Goal: Task Accomplishment & Management: Use online tool/utility

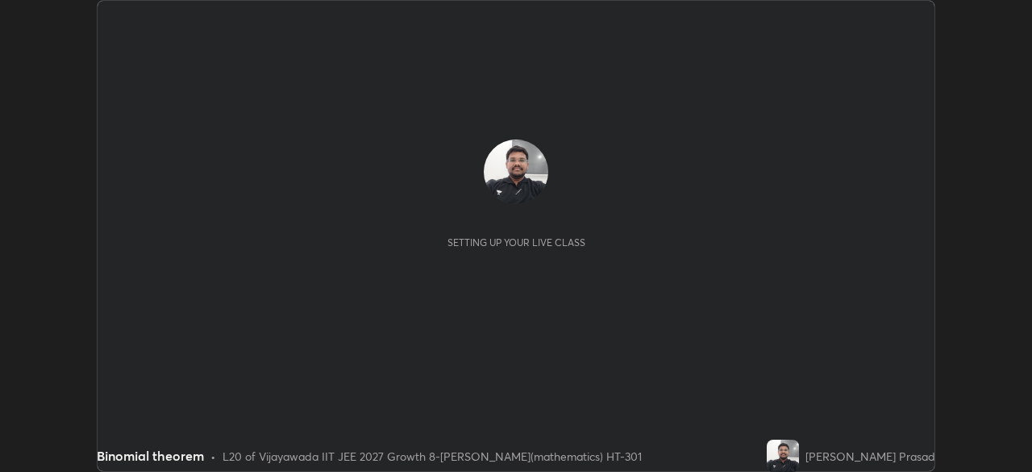
scroll to position [472, 1032]
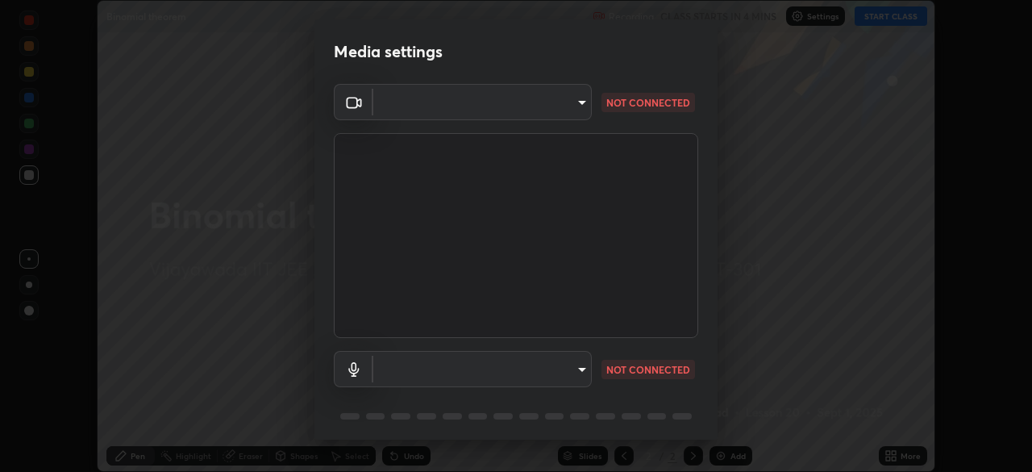
type input "f2f4c46b7381f2a8385fc49892cc2bbd6249a11405e55214713ac641d9d903e6"
click at [581, 374] on body "Erase all Binomial theorem Recording CLASS STARTS IN 4 MINS Settings START CLAS…" at bounding box center [516, 236] width 1032 height 472
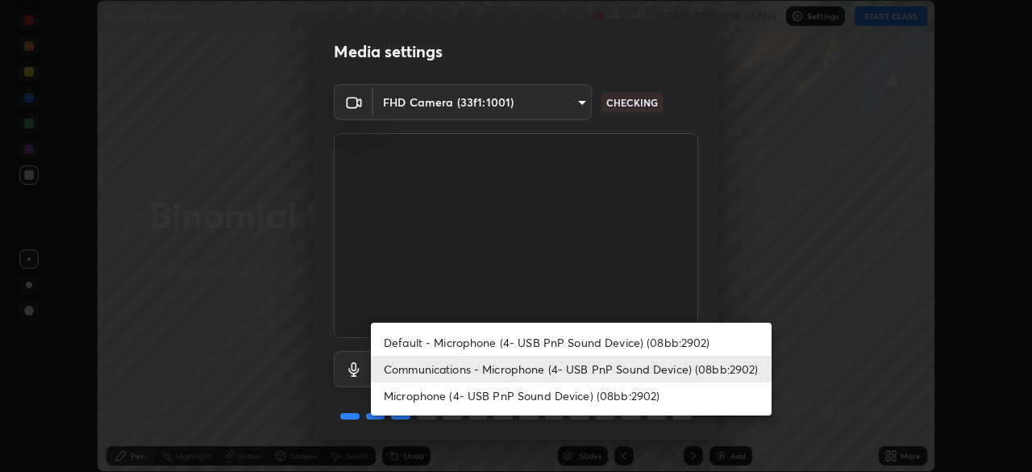
click at [564, 339] on li "Default - Microphone (4- USB PnP Sound Device) (08bb:2902)" at bounding box center [571, 342] width 401 height 27
type input "default"
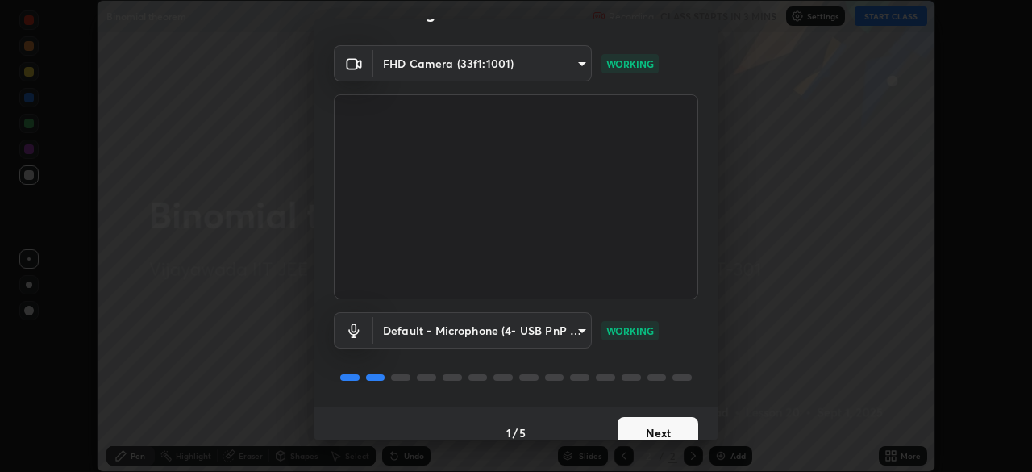
scroll to position [57, 0]
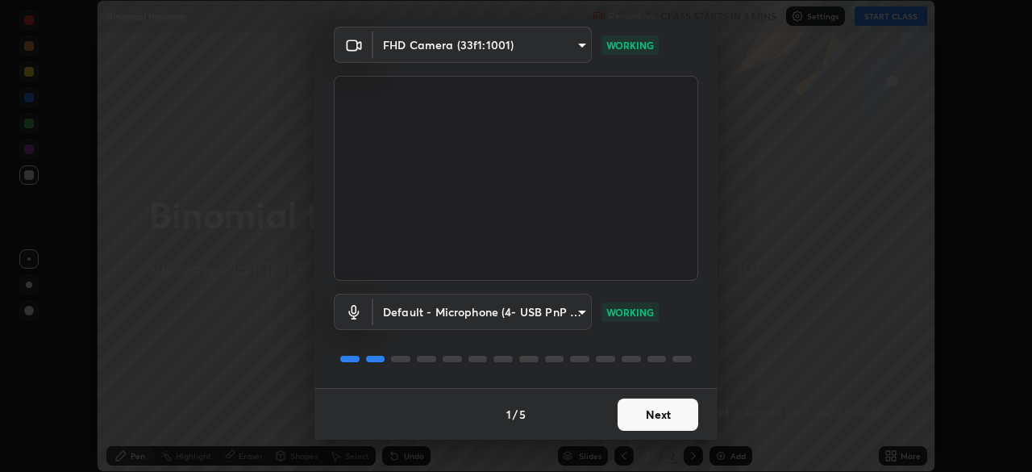
click at [670, 413] on button "Next" at bounding box center [658, 414] width 81 height 32
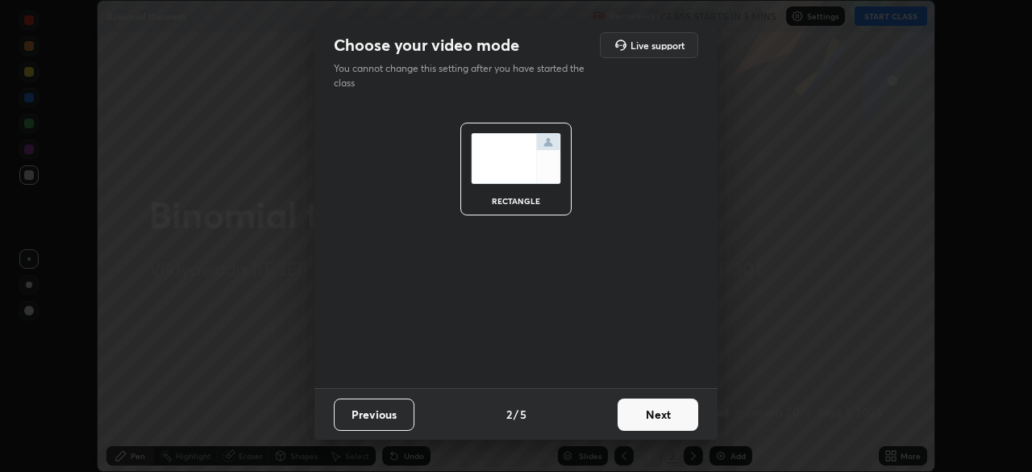
scroll to position [0, 0]
click at [671, 410] on button "Next" at bounding box center [658, 414] width 81 height 32
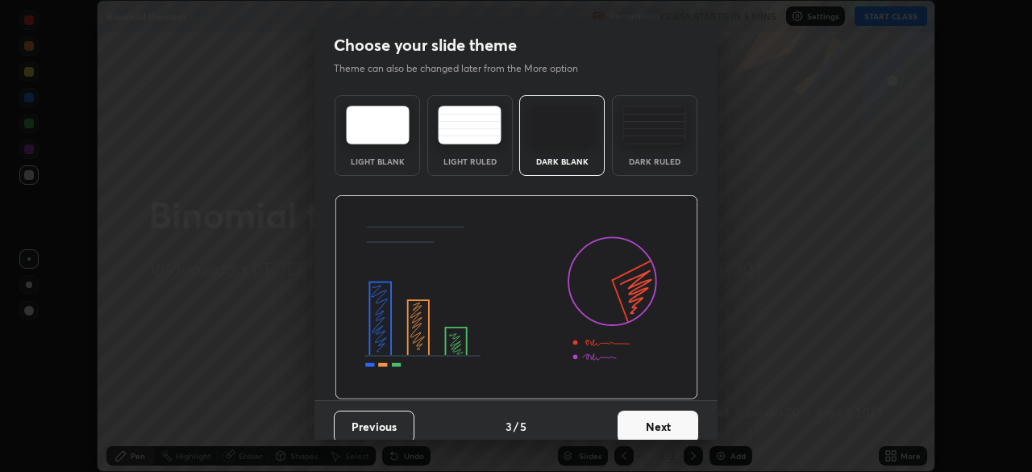
click at [674, 424] on button "Next" at bounding box center [658, 426] width 81 height 32
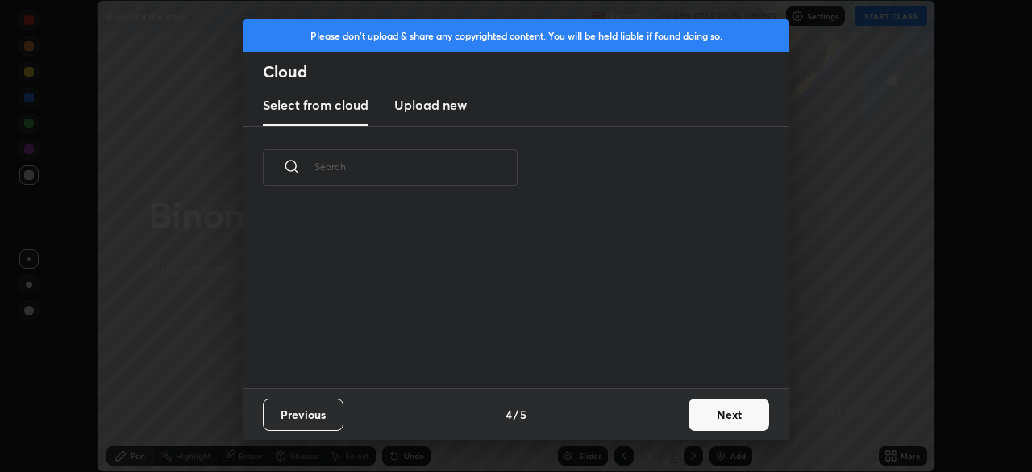
scroll to position [179, 518]
click at [721, 416] on button "Next" at bounding box center [729, 414] width 81 height 32
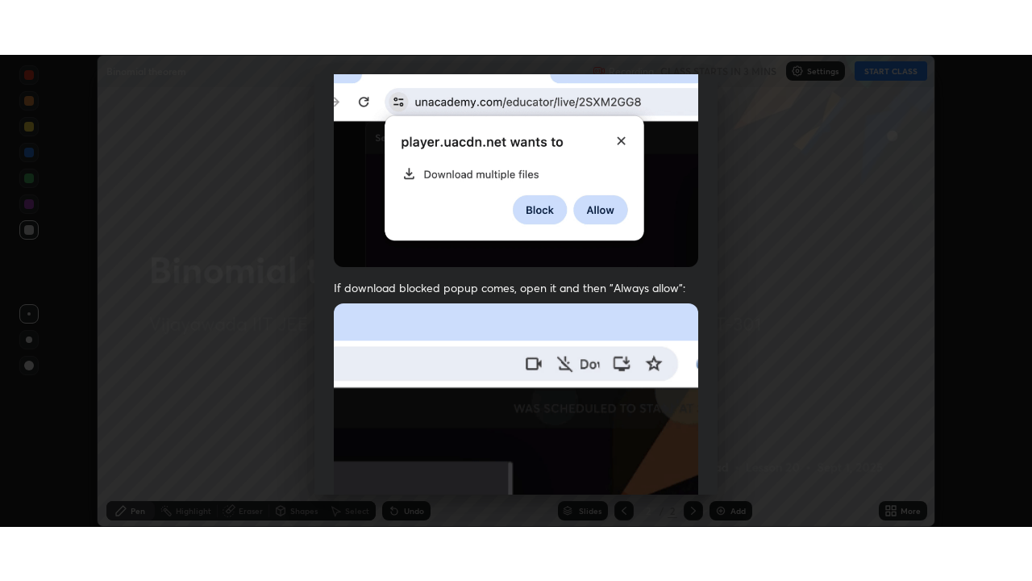
scroll to position [386, 0]
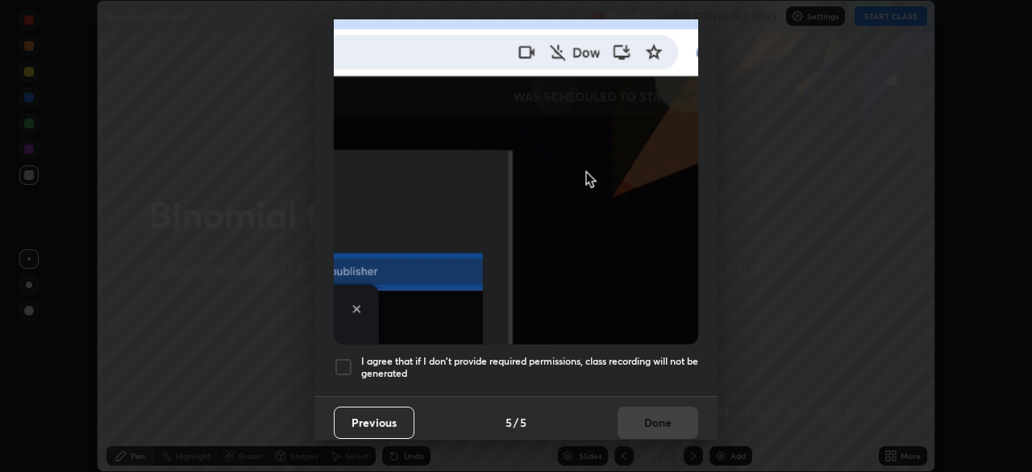
click at [344, 358] on div at bounding box center [343, 366] width 19 height 19
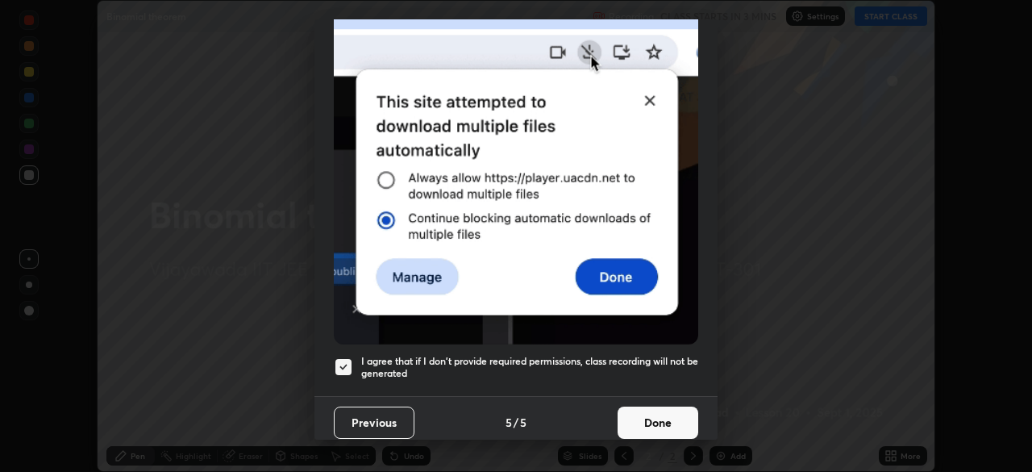
click at [647, 406] on button "Done" at bounding box center [658, 422] width 81 height 32
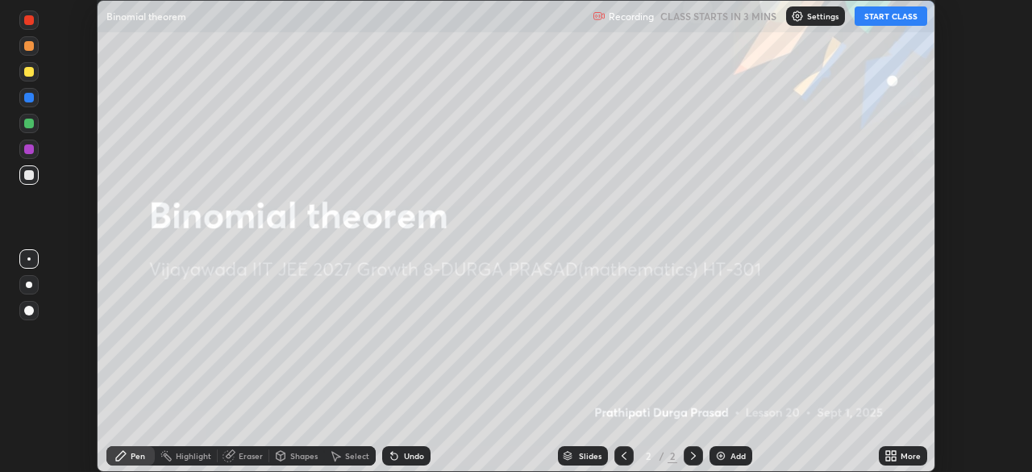
click at [893, 22] on button "START CLASS" at bounding box center [891, 15] width 73 height 19
click at [734, 458] on div "Add" at bounding box center [737, 456] width 15 height 8
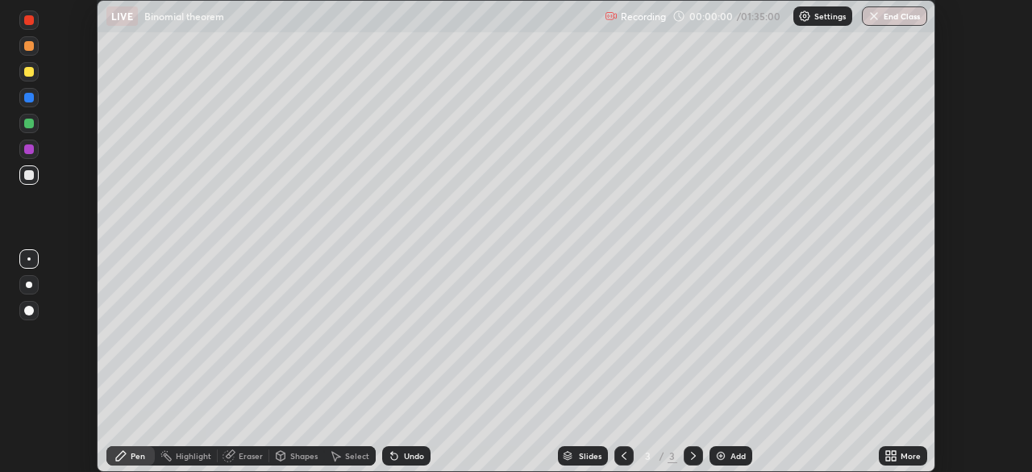
click at [902, 458] on div "More" at bounding box center [911, 456] width 20 height 8
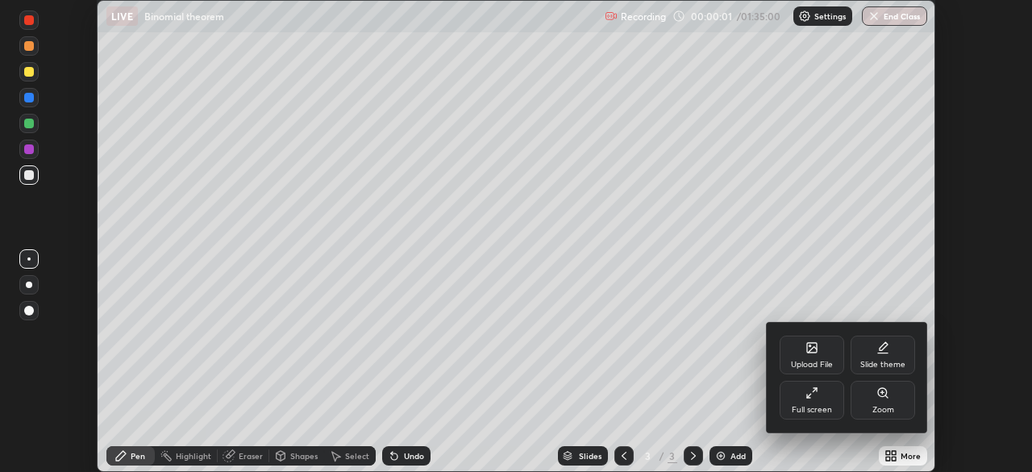
click at [801, 400] on div "Full screen" at bounding box center [812, 400] width 65 height 39
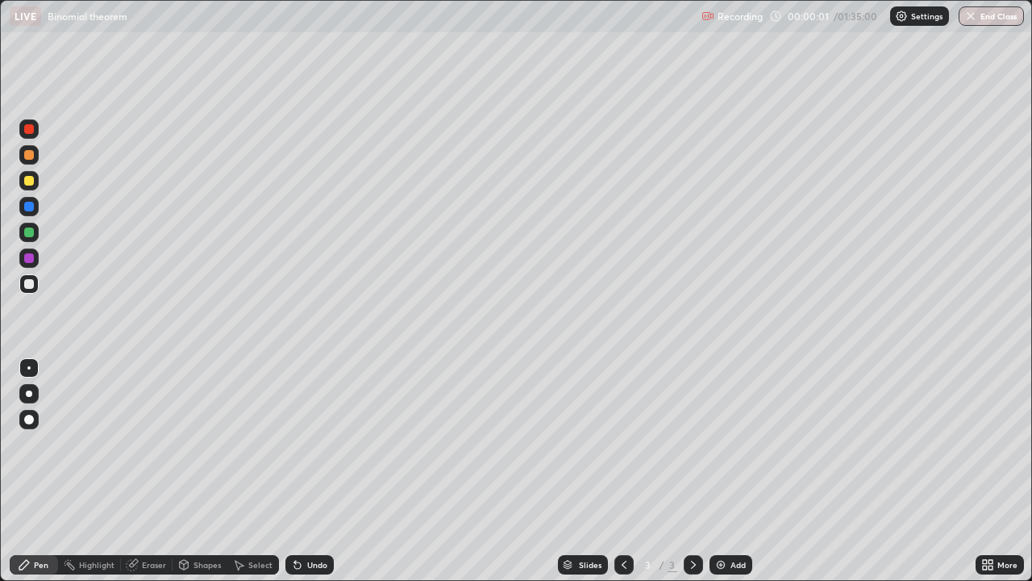
scroll to position [581, 1032]
click at [29, 183] on div at bounding box center [29, 181] width 10 height 10
click at [27, 180] on div at bounding box center [29, 181] width 10 height 10
click at [718, 471] on img at bounding box center [720, 564] width 13 height 13
click at [150, 471] on div "Eraser" at bounding box center [154, 564] width 24 height 8
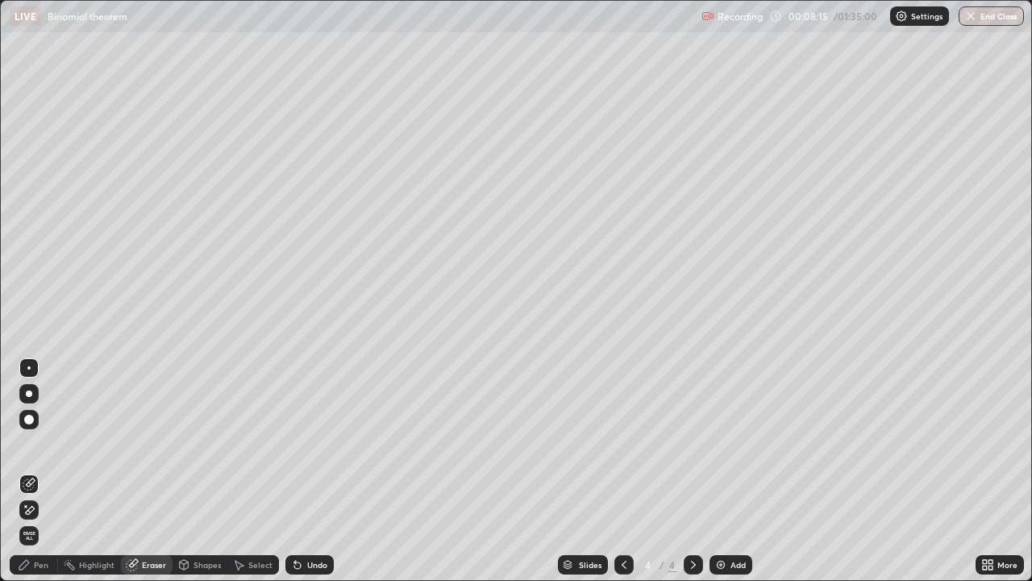
click at [46, 471] on div "Pen" at bounding box center [41, 564] width 15 height 8
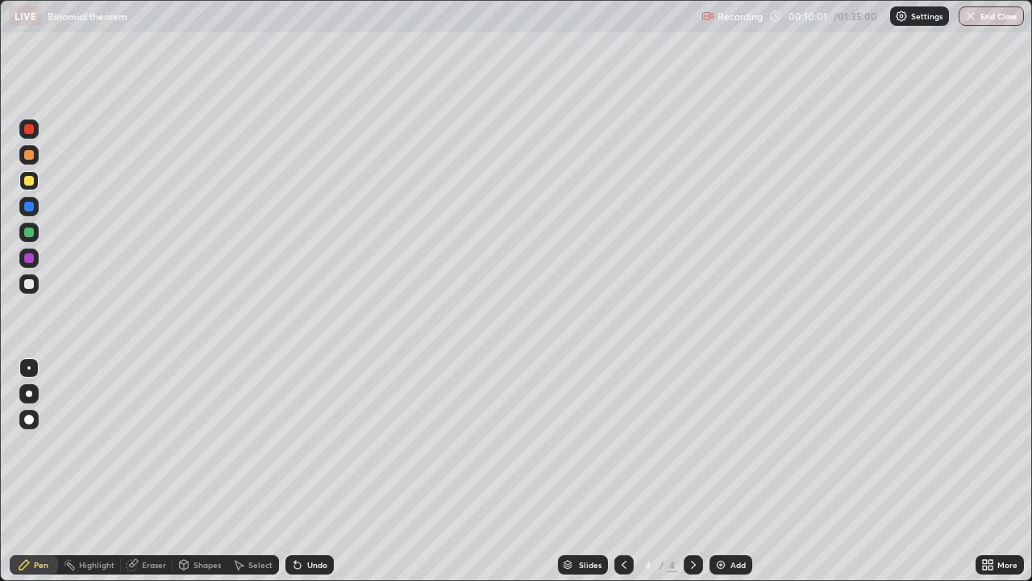
click at [36, 237] on div at bounding box center [28, 232] width 19 height 19
click at [26, 262] on div at bounding box center [29, 258] width 10 height 10
click at [717, 471] on img at bounding box center [720, 564] width 13 height 13
click at [32, 233] on div at bounding box center [29, 232] width 10 height 10
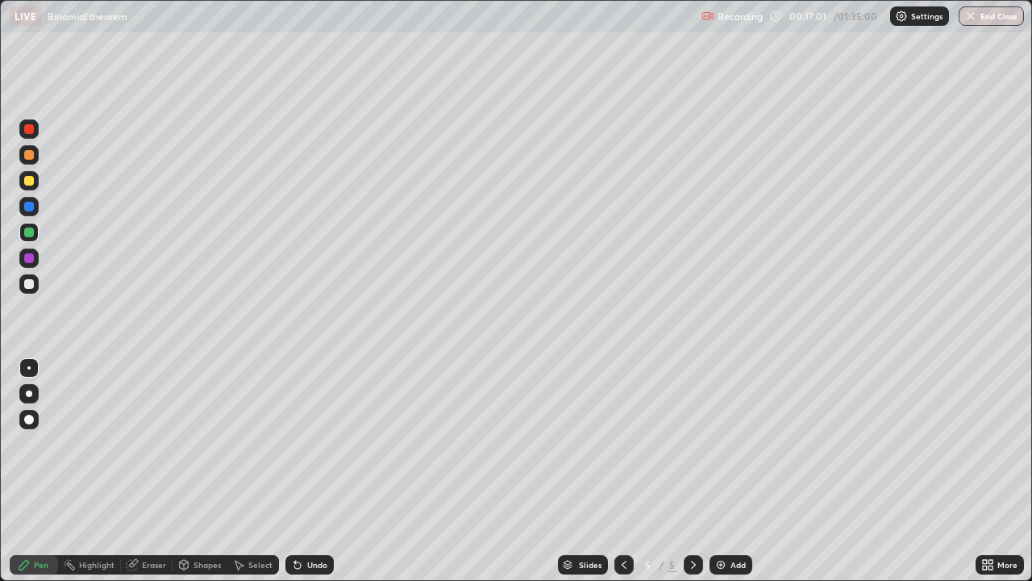
click at [719, 471] on img at bounding box center [720, 564] width 13 height 13
click at [26, 183] on div at bounding box center [29, 181] width 10 height 10
click at [741, 471] on div "Add" at bounding box center [737, 564] width 15 height 8
click at [28, 284] on div at bounding box center [29, 284] width 10 height 10
click at [26, 181] on div at bounding box center [29, 181] width 10 height 10
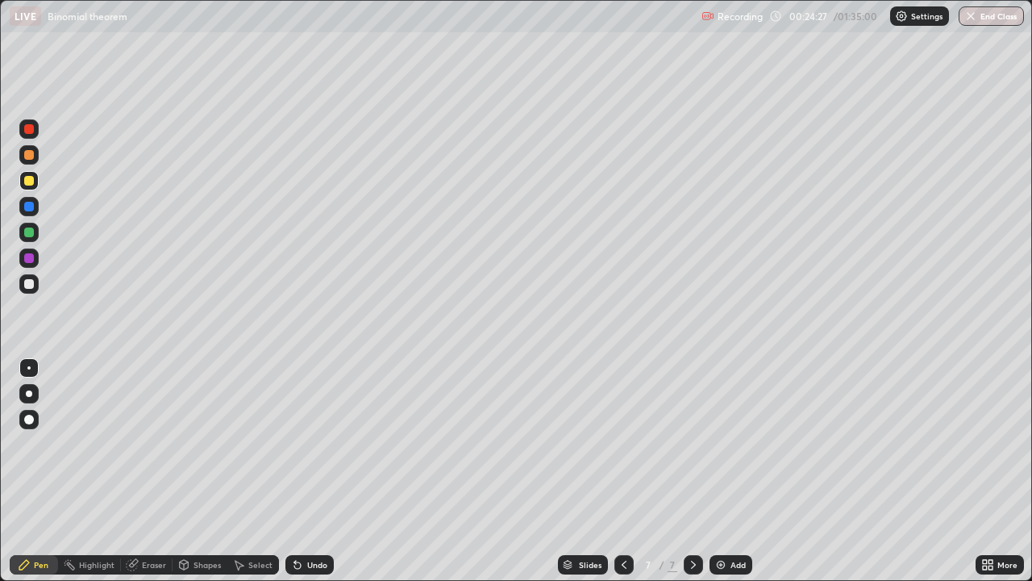
click at [25, 232] on div at bounding box center [29, 232] width 10 height 10
click at [25, 181] on div at bounding box center [29, 181] width 10 height 10
click at [31, 265] on div at bounding box center [28, 257] width 19 height 19
click at [27, 180] on div at bounding box center [29, 181] width 10 height 10
click at [723, 471] on img at bounding box center [720, 564] width 13 height 13
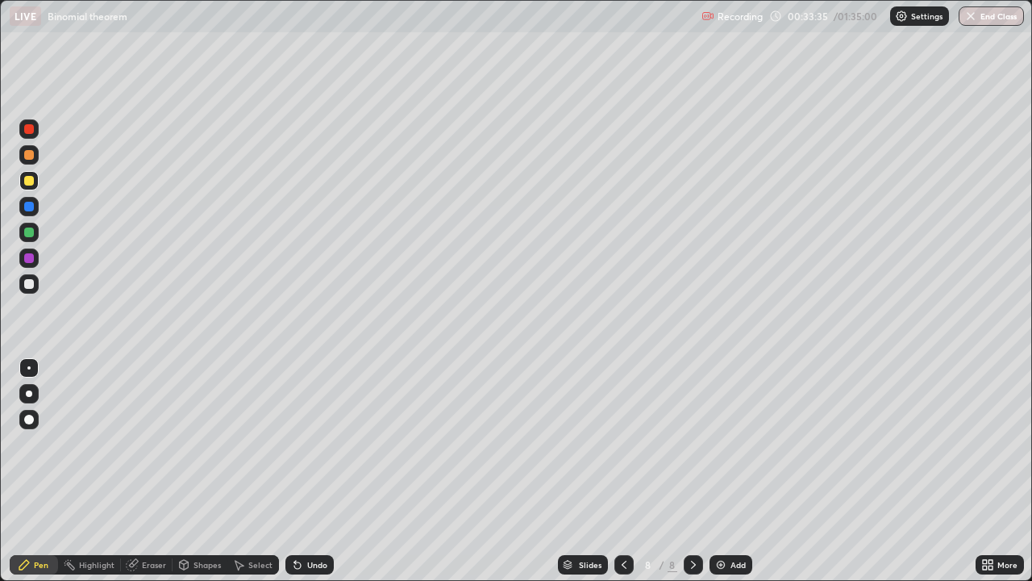
click at [28, 285] on div at bounding box center [29, 284] width 10 height 10
click at [27, 182] on div at bounding box center [29, 181] width 10 height 10
click at [35, 231] on div at bounding box center [28, 232] width 19 height 19
click at [156, 471] on div "Eraser" at bounding box center [154, 564] width 24 height 8
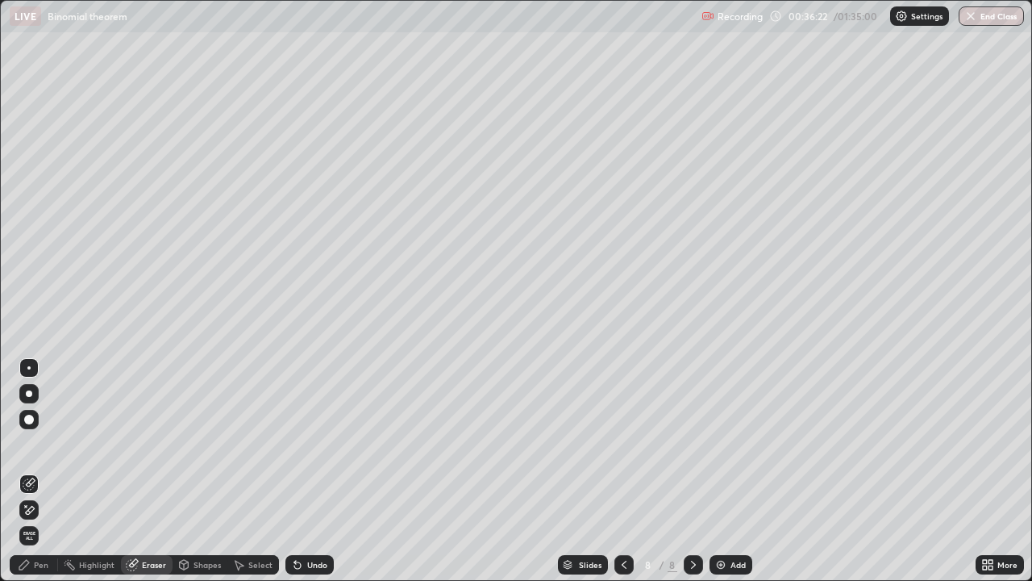
click at [43, 471] on div "Pen" at bounding box center [41, 564] width 15 height 8
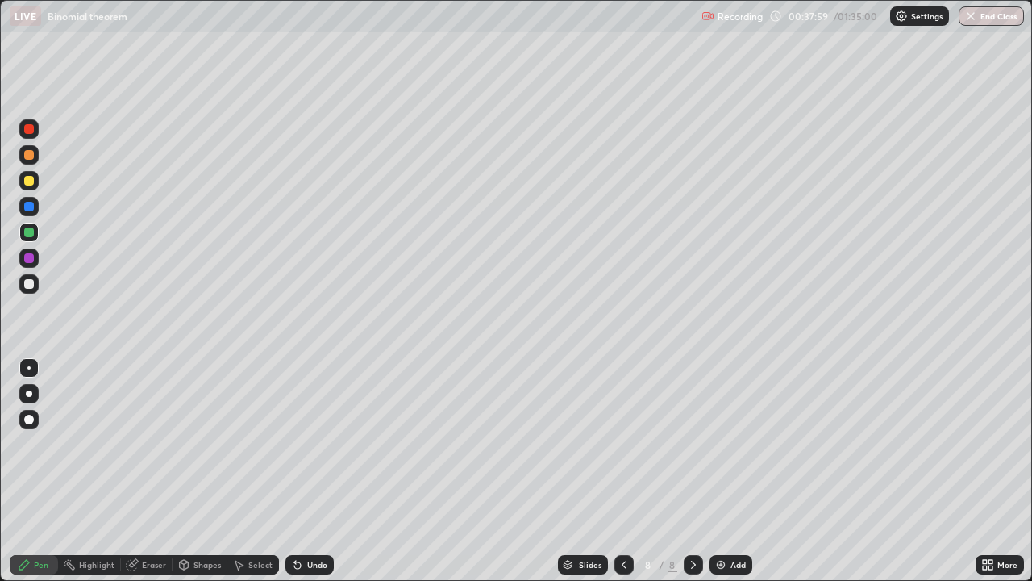
click at [27, 180] on div at bounding box center [29, 181] width 10 height 10
click at [27, 207] on div at bounding box center [29, 207] width 10 height 10
click at [30, 181] on div at bounding box center [29, 181] width 10 height 10
click at [730, 471] on div "Add" at bounding box center [737, 564] width 15 height 8
click at [27, 182] on div at bounding box center [29, 181] width 10 height 10
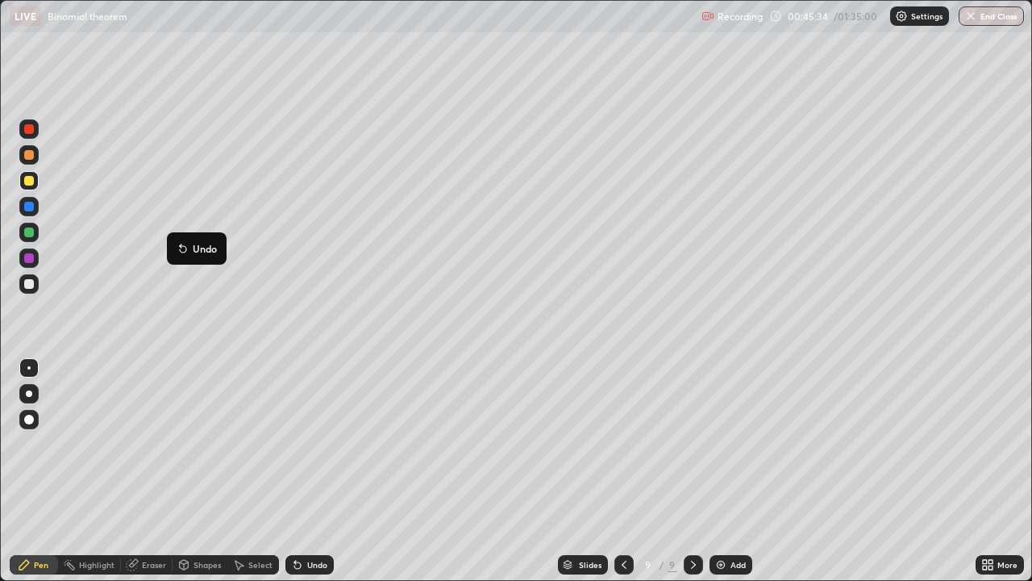
click at [181, 256] on button "Undo" at bounding box center [196, 248] width 47 height 19
click at [294, 471] on icon at bounding box center [297, 565] width 6 height 6
click at [25, 231] on div at bounding box center [29, 232] width 10 height 10
click at [26, 179] on div at bounding box center [29, 181] width 10 height 10
click at [725, 471] on img at bounding box center [720, 564] width 13 height 13
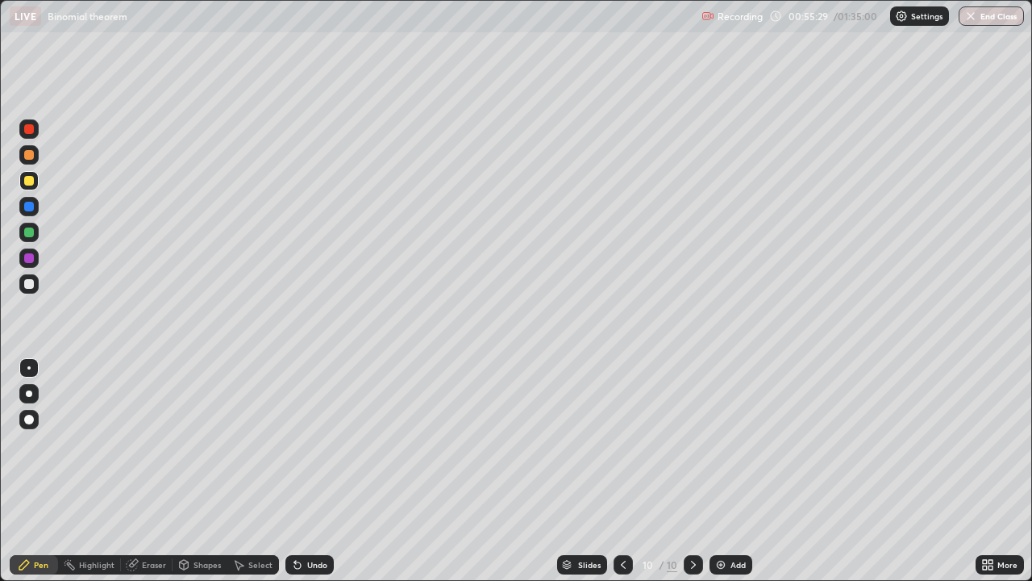
click at [622, 471] on icon at bounding box center [623, 564] width 13 height 13
click at [692, 471] on icon at bounding box center [693, 564] width 13 height 13
click at [716, 471] on img at bounding box center [720, 564] width 13 height 13
click at [730, 471] on div "Add" at bounding box center [737, 564] width 15 height 8
click at [27, 235] on div at bounding box center [29, 232] width 10 height 10
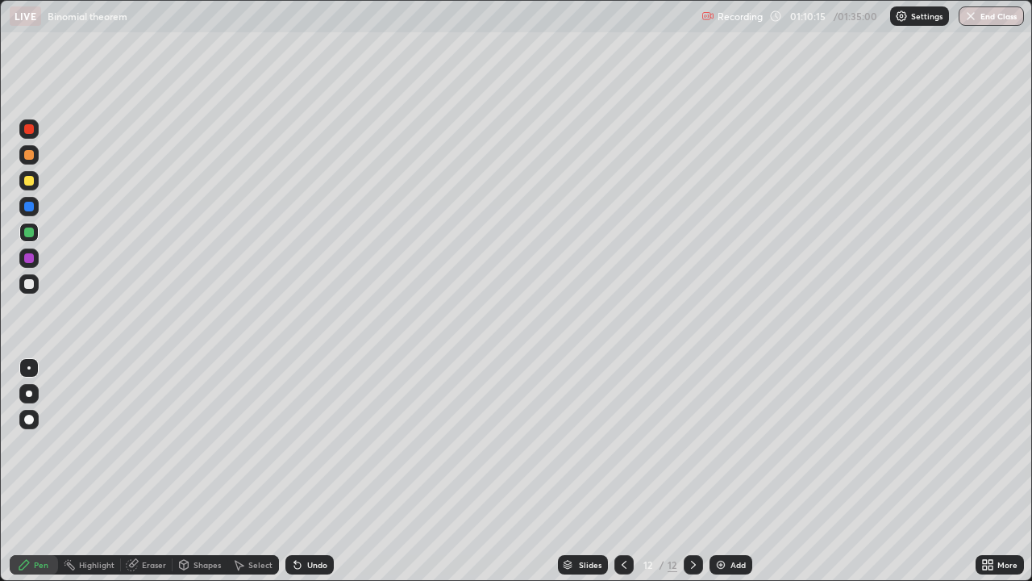
click at [27, 260] on div at bounding box center [29, 258] width 10 height 10
click at [29, 285] on div at bounding box center [29, 284] width 10 height 10
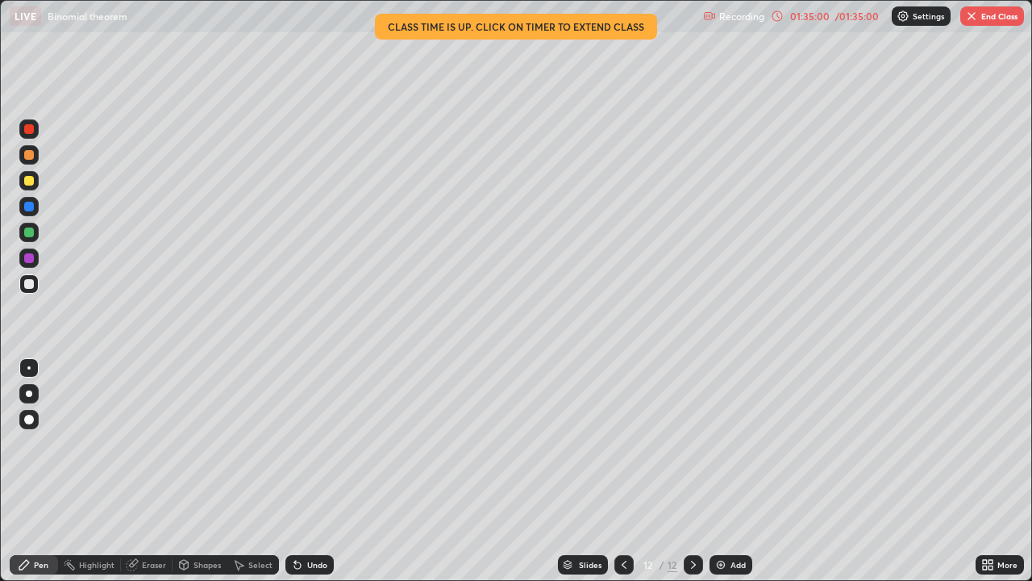
click at [986, 19] on button "End Class" at bounding box center [992, 15] width 64 height 19
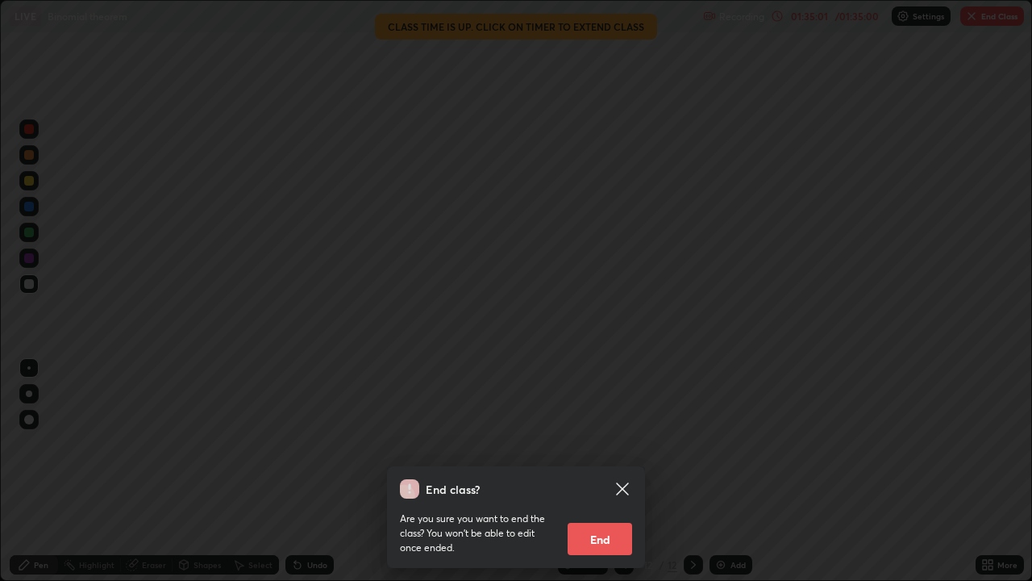
click at [591, 471] on button "End" at bounding box center [600, 538] width 65 height 32
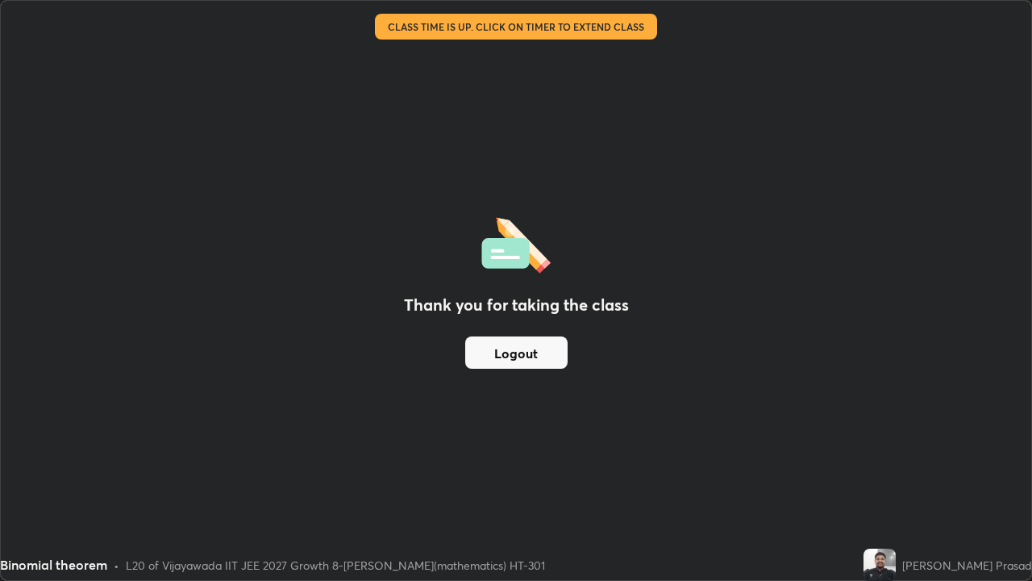
click at [528, 355] on button "Logout" at bounding box center [516, 352] width 102 height 32
